Goal: Task Accomplishment & Management: Complete application form

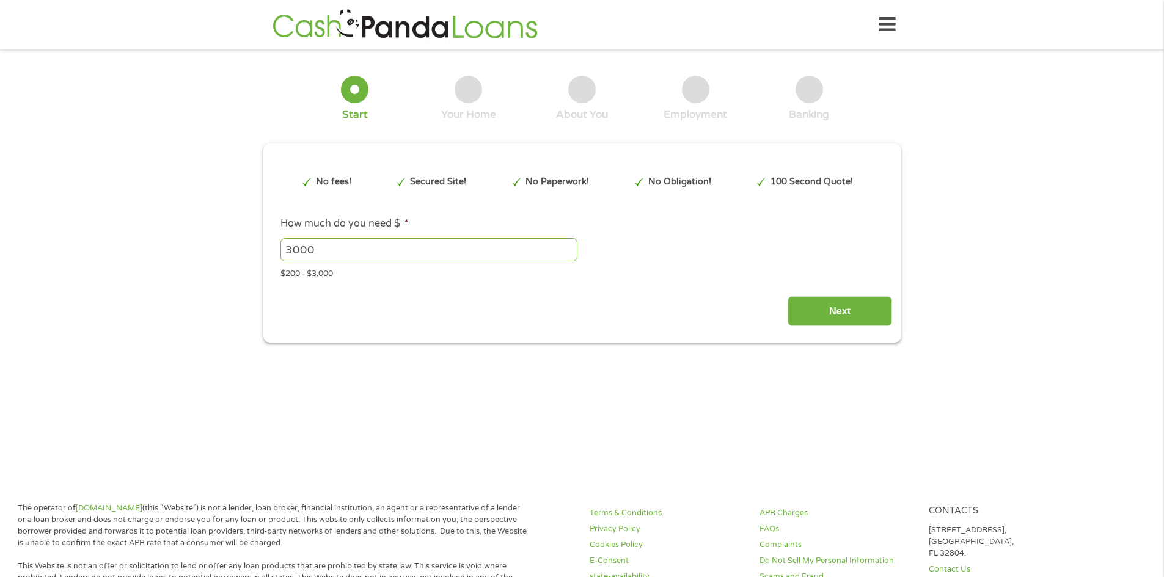
type input "EAIaIQobChMIy7TLpYOXkAMV64laBR1KwCYaEAAYBCAAEgL9ofD_BwE"
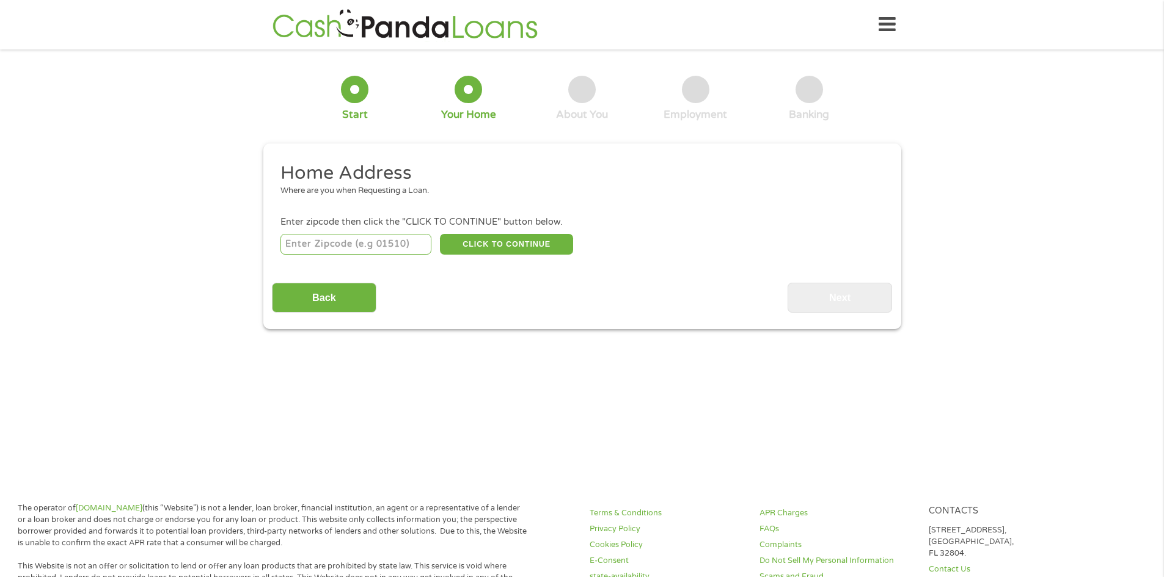
click at [323, 245] on input "number" at bounding box center [355, 244] width 151 height 21
type input "33064"
click at [505, 239] on button "CLICK TO CONTINUE" at bounding box center [506, 244] width 133 height 21
type input "33064"
type input "[GEOGRAPHIC_DATA]"
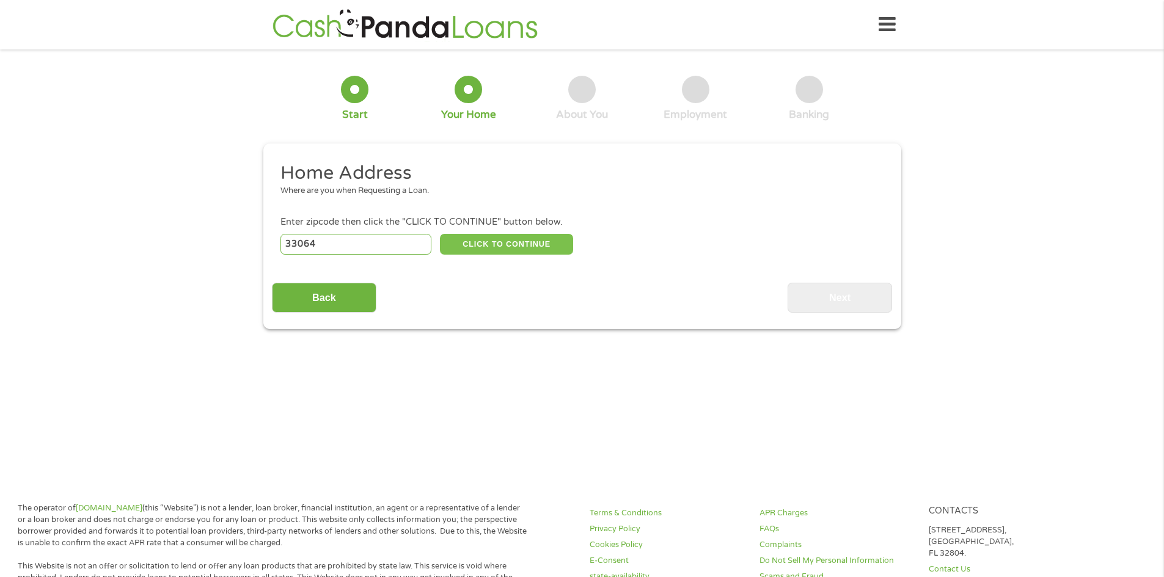
select select "[US_STATE]"
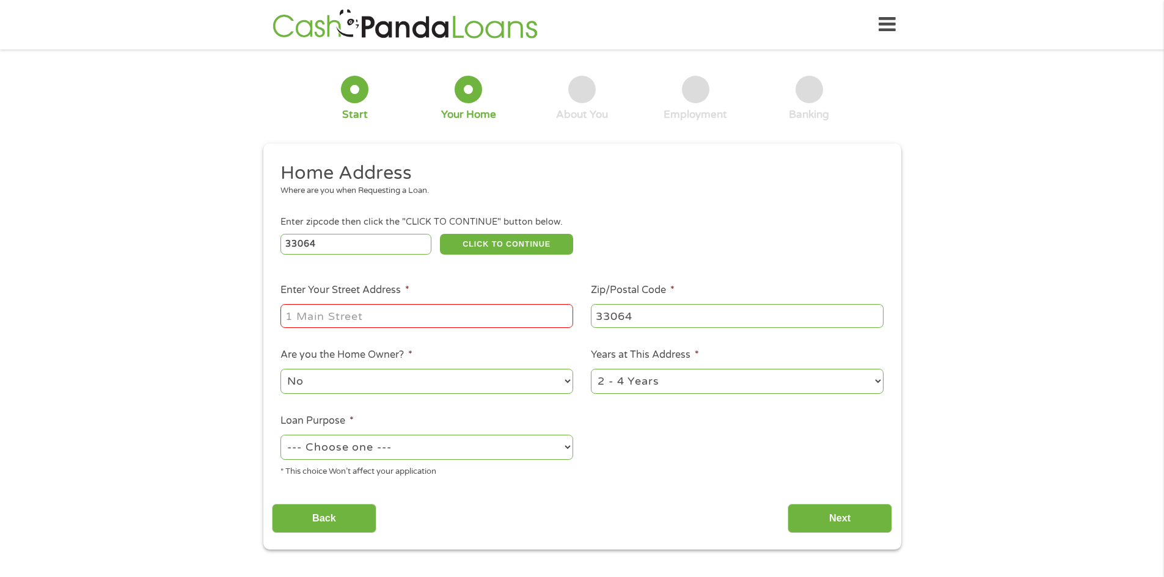
click at [316, 318] on input "Enter Your Street Address *" at bounding box center [426, 315] width 293 height 23
type input "[STREET_ADDRESS]"
click at [877, 382] on select "1 Year or less 1 - 2 Years 2 - 4 Years Over 4 Years" at bounding box center [737, 381] width 293 height 25
select select "60months"
click at [591, 370] on select "1 Year or less 1 - 2 Years 2 - 4 Years Over 4 Years" at bounding box center [737, 381] width 293 height 25
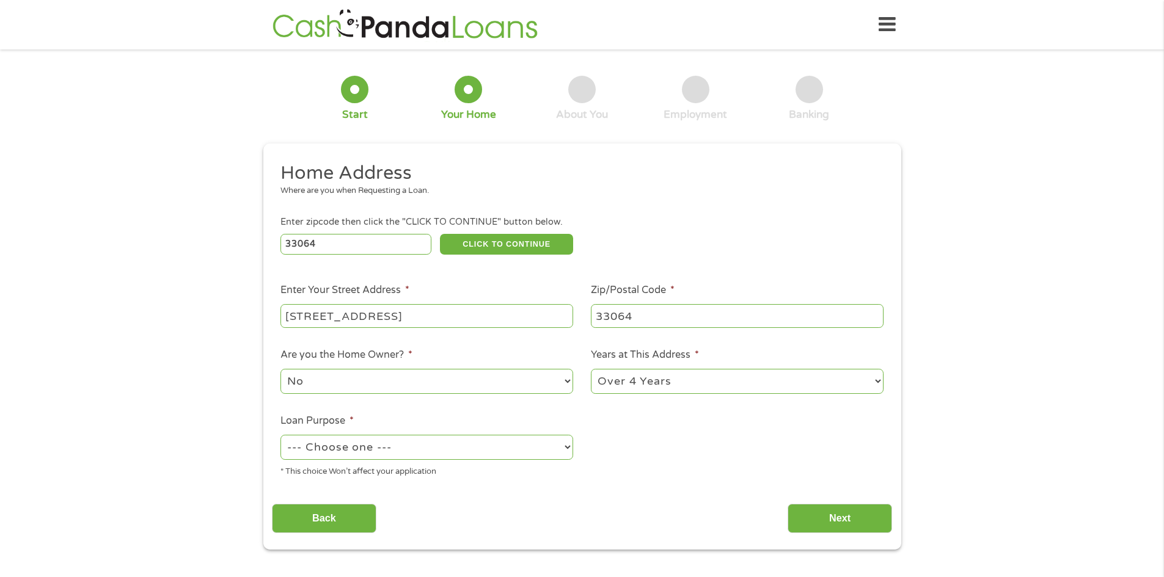
click at [449, 452] on select "--- Choose one --- Pay Bills Debt Consolidation Home Improvement Major Purchase…" at bounding box center [426, 447] width 293 height 25
select select "other"
click at [280, 436] on select "--- Choose one --- Pay Bills Debt Consolidation Home Improvement Major Purchase…" at bounding box center [426, 447] width 293 height 25
click at [830, 509] on input "Next" at bounding box center [839, 519] width 104 height 30
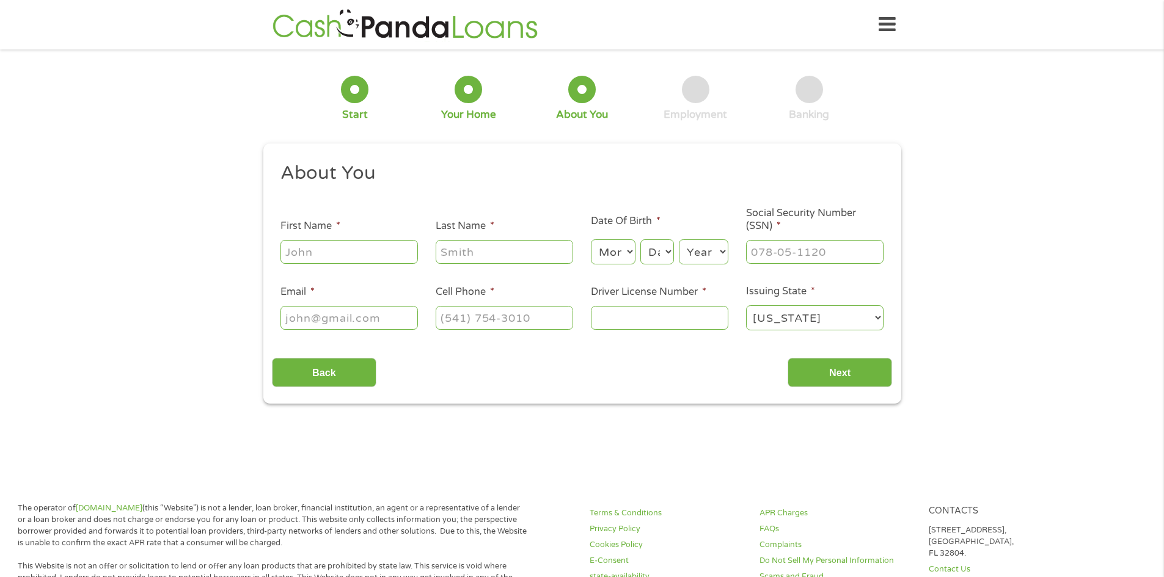
scroll to position [5, 5]
click at [313, 251] on input "First Name *" at bounding box center [348, 251] width 137 height 23
type input "[PERSON_NAME]"
click at [479, 250] on input "Last Name *" at bounding box center [504, 251] width 137 height 23
type input "[PERSON_NAME]"
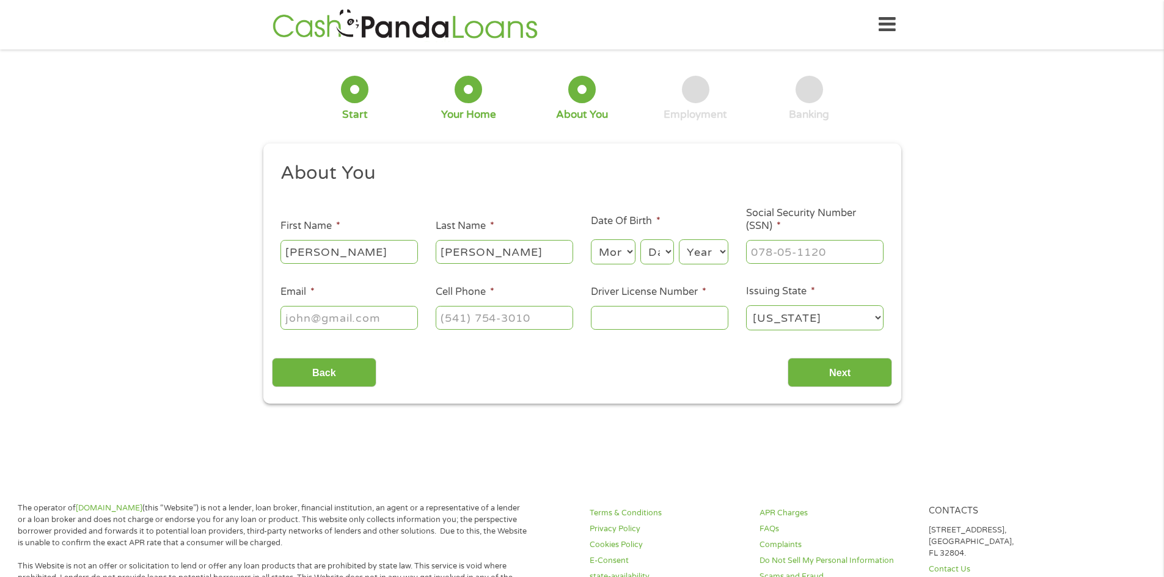
click at [627, 256] on select "Month 1 2 3 4 5 6 7 8 9 10 11 12" at bounding box center [613, 251] width 45 height 25
select select "2"
click at [591, 239] on select "Month 1 2 3 4 5 6 7 8 9 10 11 12" at bounding box center [613, 251] width 45 height 25
click at [669, 251] on select "Day 1 2 3 4 5 6 7 8 9 10 11 12 13 14 15 16 17 18 19 20 21 22 23 24 25 26 27 28 …" at bounding box center [656, 251] width 33 height 25
select select "16"
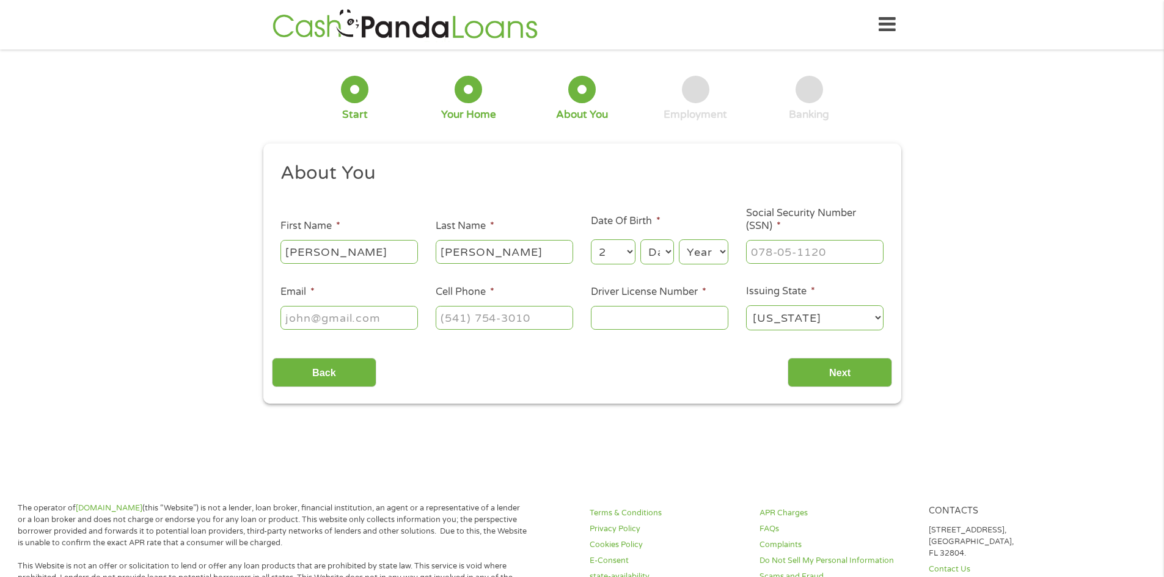
click at [640, 239] on select "Day 1 2 3 4 5 6 7 8 9 10 11 12 13 14 15 16 17 18 19 20 21 22 23 24 25 26 27 28 …" at bounding box center [656, 251] width 33 height 25
click at [724, 252] on select "Year [DATE] 2006 2005 2004 2003 2002 2001 2000 1999 1998 1997 1996 1995 1994 19…" at bounding box center [703, 251] width 49 height 25
select select "1955"
click at [679, 239] on select "Year [DATE] 2006 2005 2004 2003 2002 2001 2000 1999 1998 1997 1996 1995 1994 19…" at bounding box center [703, 251] width 49 height 25
click at [755, 249] on input "___-__-____" at bounding box center [814, 251] width 137 height 23
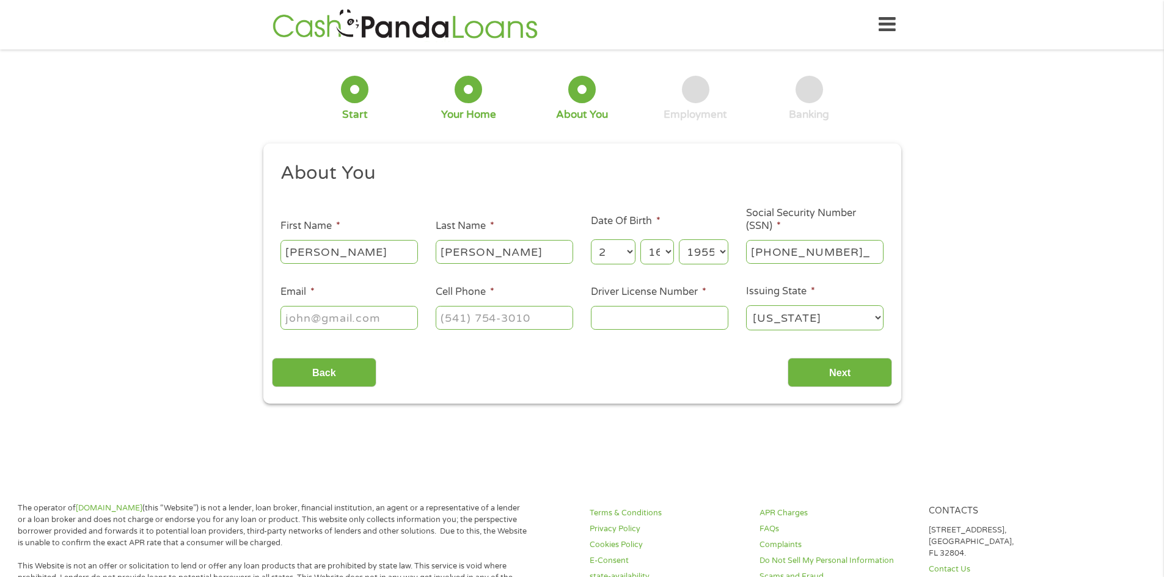
type input "248-02-7387"
click at [307, 317] on input "Email *" at bounding box center [348, 317] width 137 height 23
type input "[EMAIL_ADDRESS][DOMAIN_NAME]"
click at [454, 321] on input "(___) ___-____" at bounding box center [504, 317] width 137 height 23
type input "[PHONE_NUMBER]"
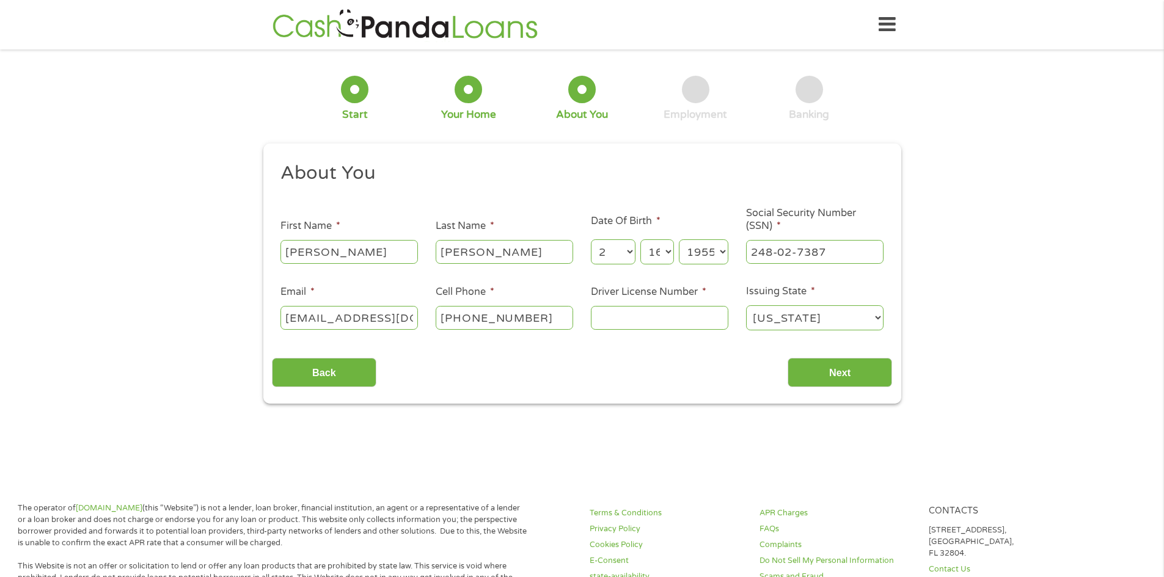
click at [625, 312] on input "Driver License Number *" at bounding box center [659, 317] width 137 height 23
type input "S365044555560"
click at [834, 371] on input "Next" at bounding box center [839, 373] width 104 height 30
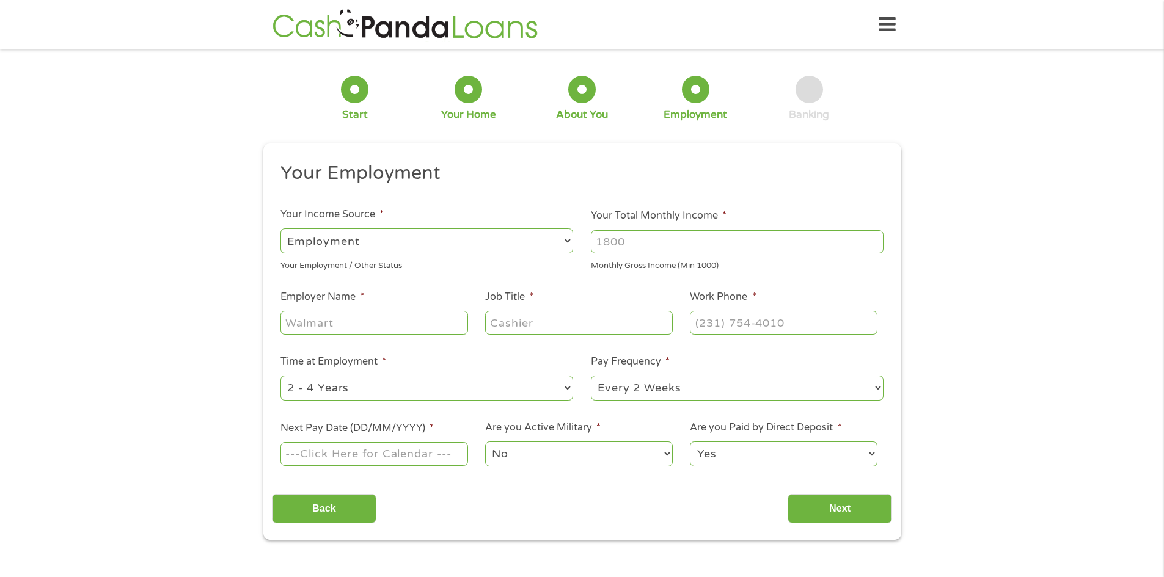
click at [566, 238] on select "--- Choose one --- Employment [DEMOGRAPHIC_DATA] Benefits" at bounding box center [426, 240] width 293 height 25
select select "benefits"
click at [280, 228] on select "--- Choose one --- Employment [DEMOGRAPHIC_DATA] Benefits" at bounding box center [426, 240] width 293 height 25
type input "Other"
type input "[PHONE_NUMBER]"
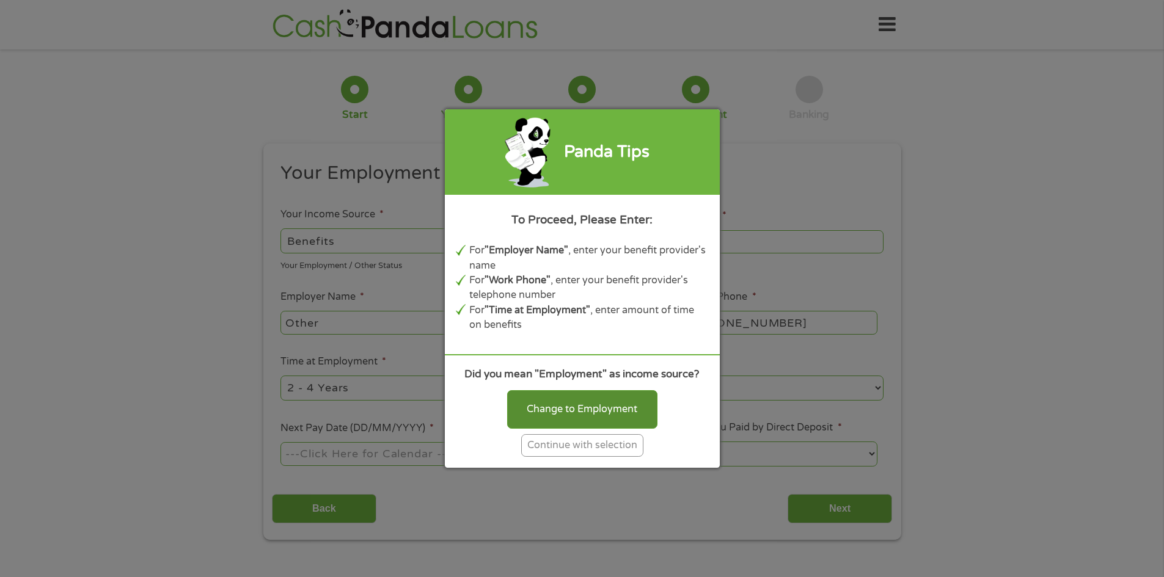
click at [596, 399] on div "Change to Employment" at bounding box center [582, 409] width 150 height 38
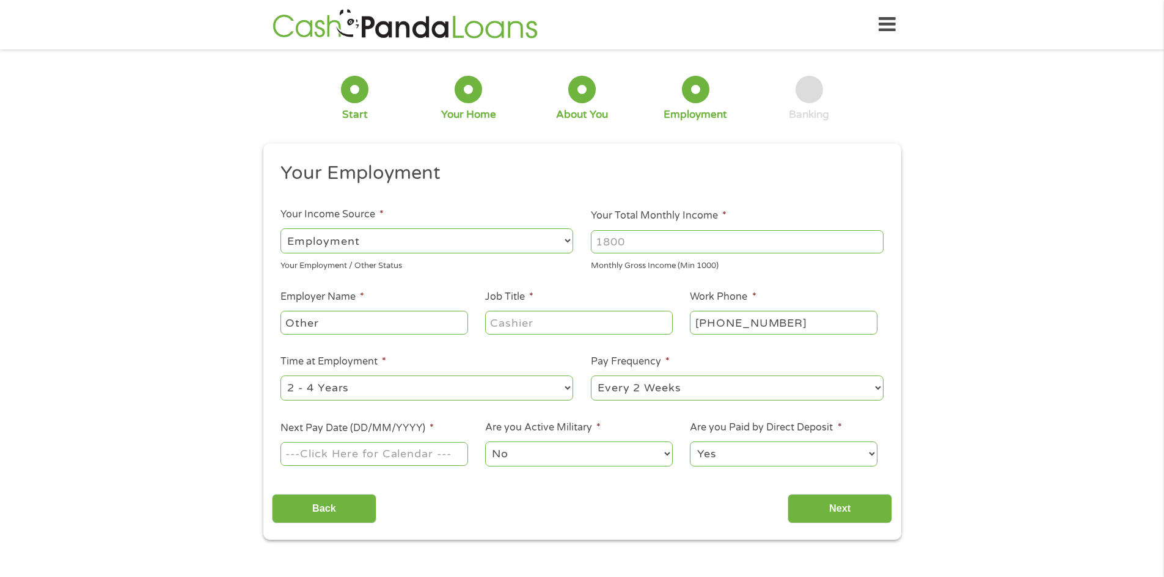
click at [489, 241] on select "--- Choose one --- Employment [DEMOGRAPHIC_DATA] Benefits" at bounding box center [426, 240] width 293 height 25
select select "benefits"
click at [280, 228] on select "--- Choose one --- Employment [DEMOGRAPHIC_DATA] Benefits" at bounding box center [426, 240] width 293 height 25
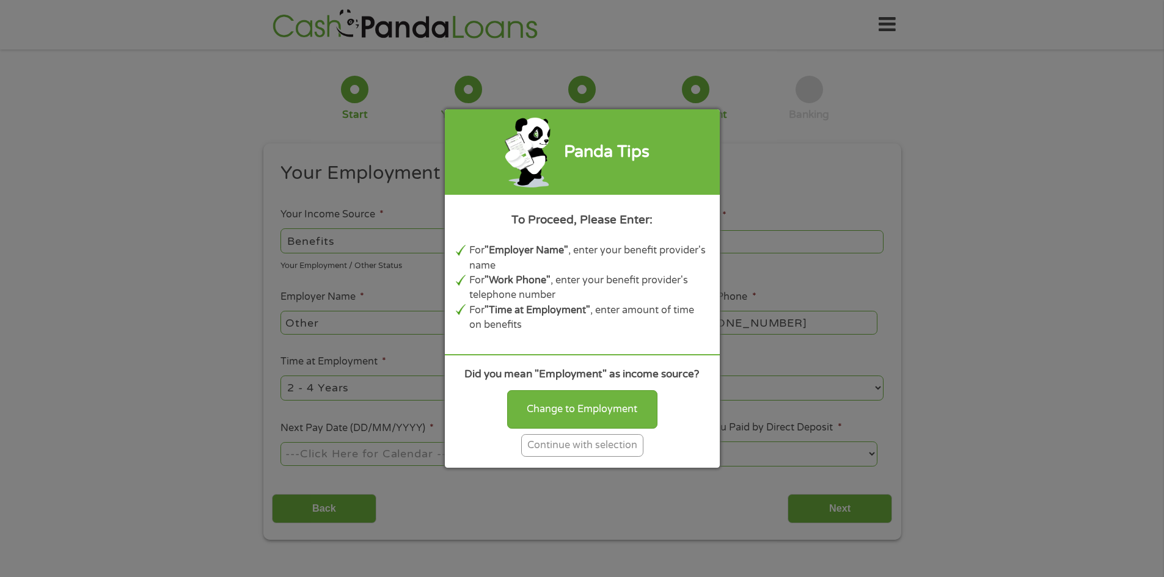
click at [587, 442] on div "Continue with selection" at bounding box center [582, 445] width 122 height 23
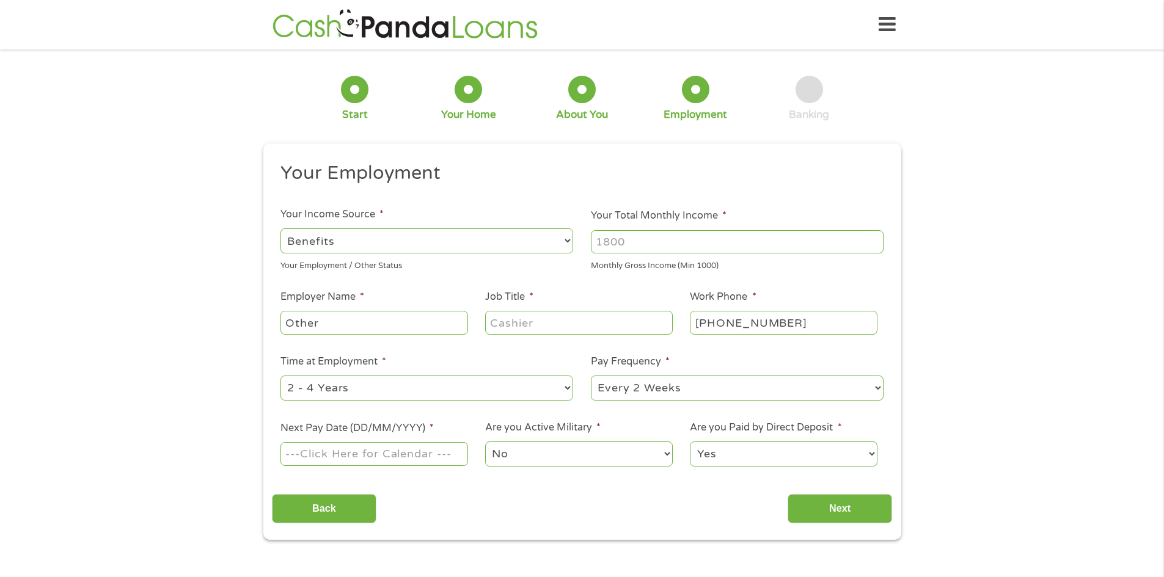
click at [652, 243] on input "Your Total Monthly Income *" at bounding box center [737, 241] width 293 height 23
type input "4500"
click at [538, 320] on input "Job Title *" at bounding box center [578, 322] width 187 height 23
type input "former Tax Preparer"
click at [453, 387] on select "--- Choose one --- 1 Year or less 1 - 2 Years 2 - 4 Years Over 4 Years" at bounding box center [426, 388] width 293 height 25
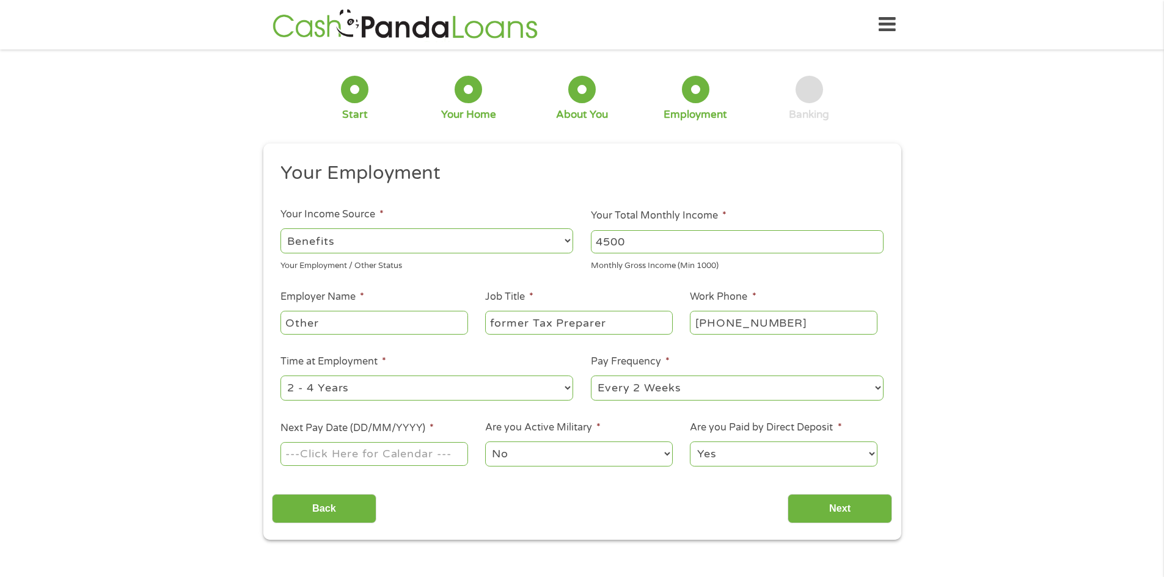
select select "60months"
click at [280, 376] on select "--- Choose one --- 1 Year or less 1 - 2 Years 2 - 4 Years Over 4 Years" at bounding box center [426, 388] width 293 height 25
click at [699, 387] on select "--- Choose one --- Every 2 Weeks Every Week Monthly Semi-Monthly" at bounding box center [737, 388] width 293 height 25
select select "monthly"
click at [591, 376] on select "--- Choose one --- Every 2 Weeks Every Week Monthly Semi-Monthly" at bounding box center [737, 388] width 293 height 25
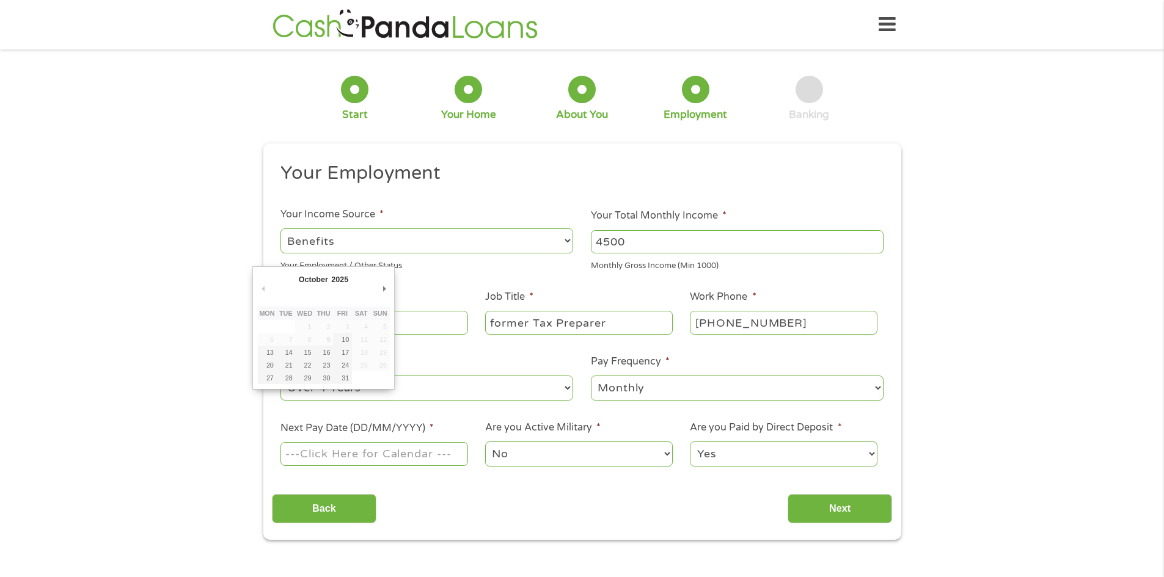
click at [399, 459] on input "Next Pay Date (DD/MM/YYYY) *" at bounding box center [373, 453] width 187 height 23
type input "[DATE]"
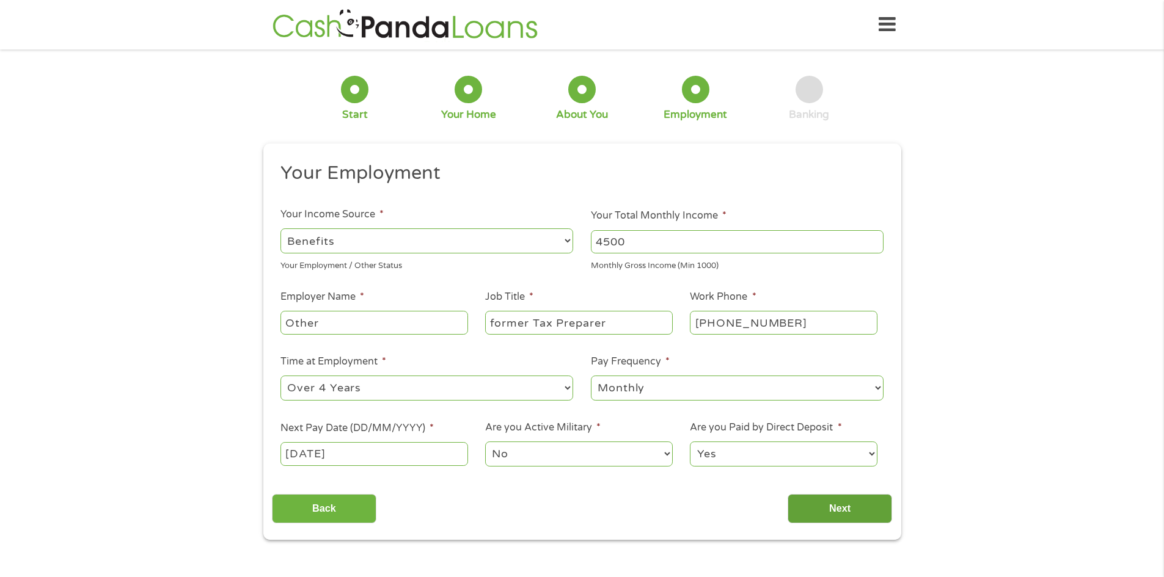
click at [844, 501] on input "Next" at bounding box center [839, 509] width 104 height 30
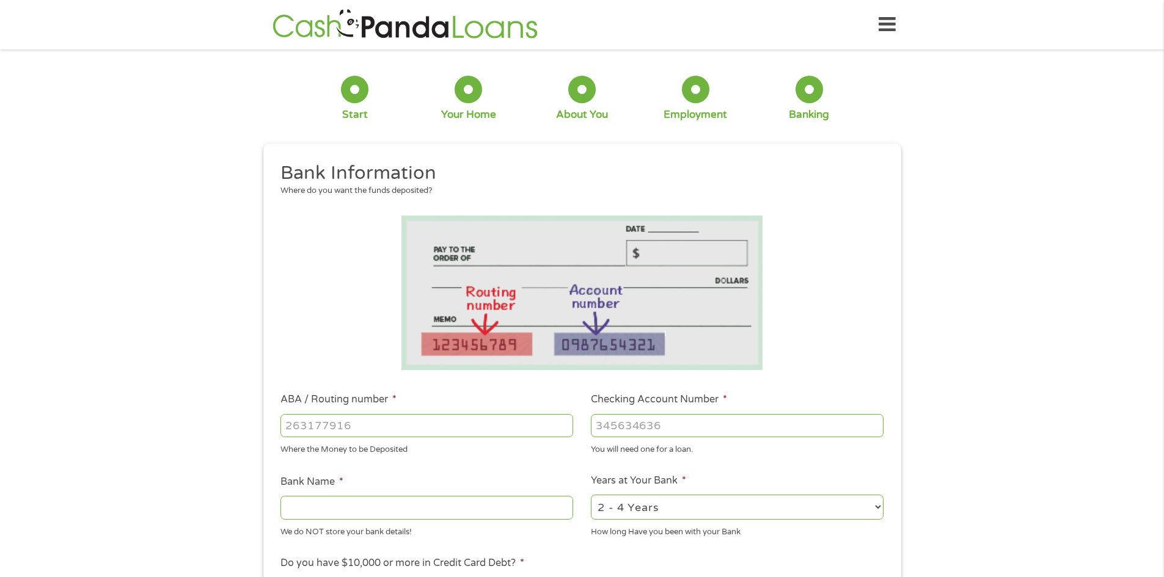
click at [297, 429] on input "ABA / Routing number *" at bounding box center [426, 425] width 293 height 23
type input "063100277"
type input "BANK OF AMERICA NA"
type input "063100277"
click at [632, 420] on input "Checking Account Number *" at bounding box center [737, 425] width 293 height 23
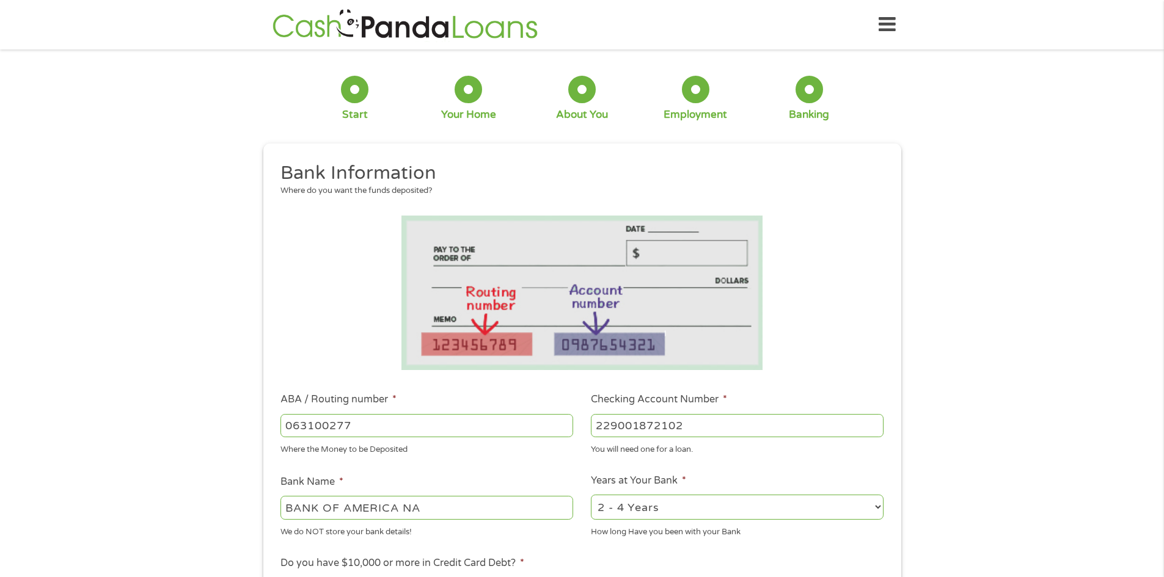
type input "229001872102"
click at [877, 501] on select "2 - 4 Years 6 - 12 Months 1 - 2 Years Over 4 Years" at bounding box center [737, 507] width 293 height 25
click at [876, 503] on select "2 - 4 Years 6 - 12 Months 1 - 2 Years Over 4 Years" at bounding box center [737, 507] width 293 height 25
click at [876, 511] on select "2 - 4 Years 6 - 12 Months 1 - 2 Years Over 4 Years" at bounding box center [737, 507] width 293 height 25
select select "60months"
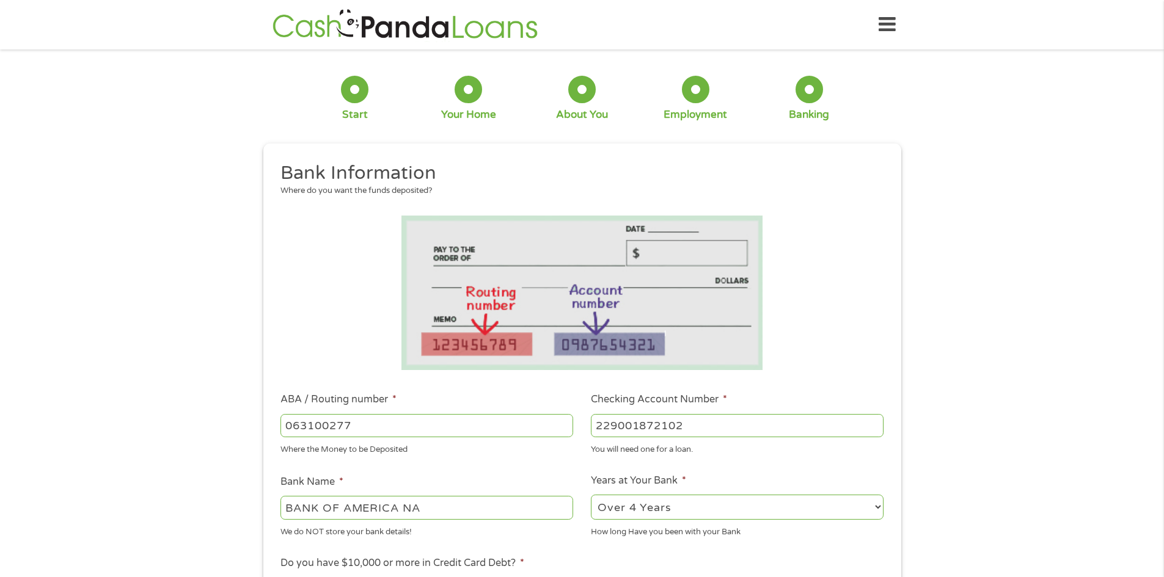
click at [591, 495] on select "2 - 4 Years 6 - 12 Months 1 - 2 Years Over 4 Years" at bounding box center [737, 507] width 293 height 25
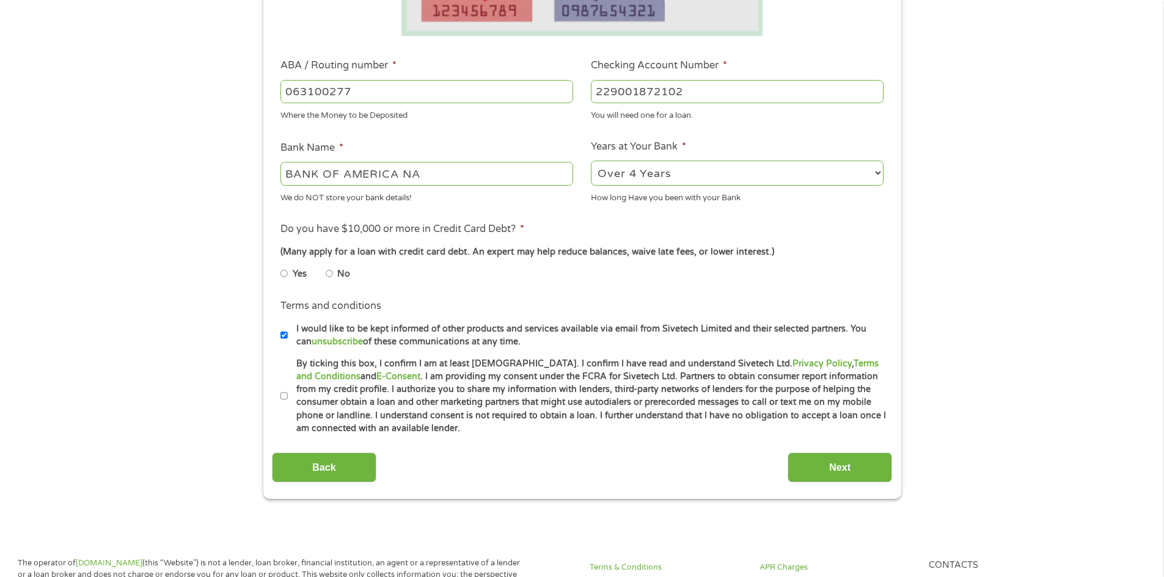
scroll to position [341, 0]
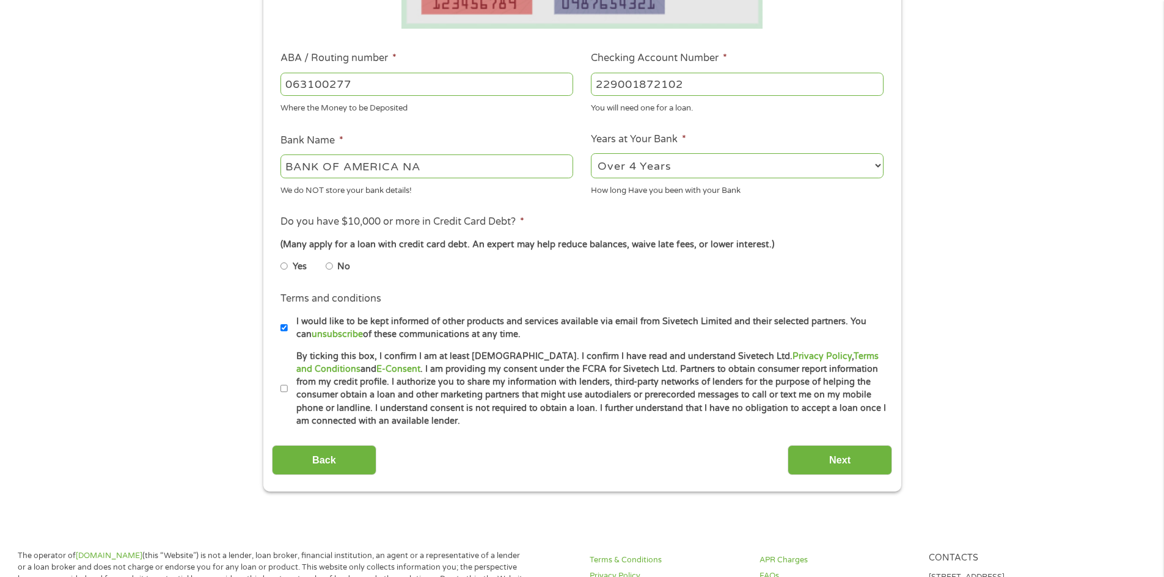
click at [329, 268] on input "No" at bounding box center [329, 267] width 7 height 20
radio input "true"
click at [283, 391] on input "By ticking this box, I confirm I am at least [DEMOGRAPHIC_DATA]. I confirm I ha…" at bounding box center [283, 389] width 7 height 20
checkbox input "true"
click at [847, 454] on input "Next" at bounding box center [839, 460] width 104 height 30
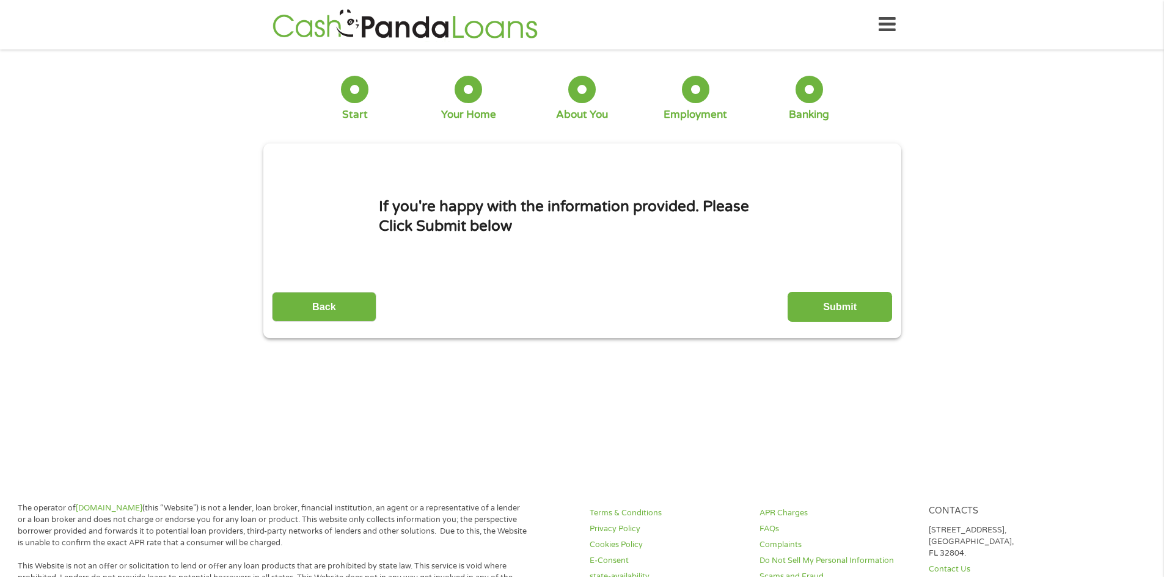
scroll to position [5, 5]
drag, startPoint x: 826, startPoint y: 302, endPoint x: 905, endPoint y: 313, distance: 79.0
click at [831, 305] on input "Submit" at bounding box center [839, 307] width 104 height 30
